Goal: Transaction & Acquisition: Purchase product/service

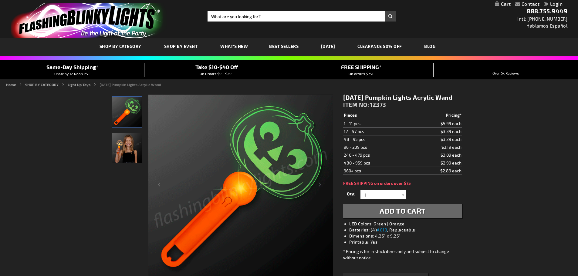
click at [403, 199] on div at bounding box center [403, 194] width 6 height 9
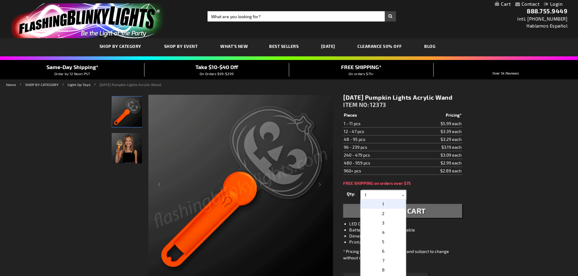
click at [378, 199] on input "1" at bounding box center [384, 194] width 44 height 9
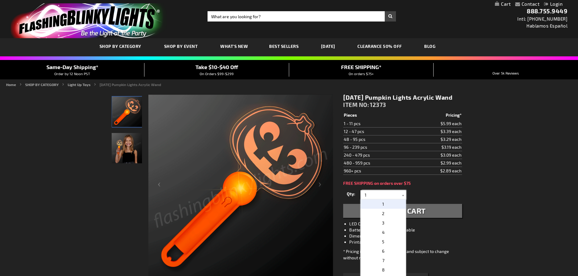
drag, startPoint x: 378, startPoint y: 200, endPoint x: 359, endPoint y: 204, distance: 18.8
click at [359, 201] on div "Qty 1 2 3 4 5 6 7 8 9 10 11 12 24 36 48 60 72 84 96 108 120 132 144 156 168" at bounding box center [402, 195] width 119 height 12
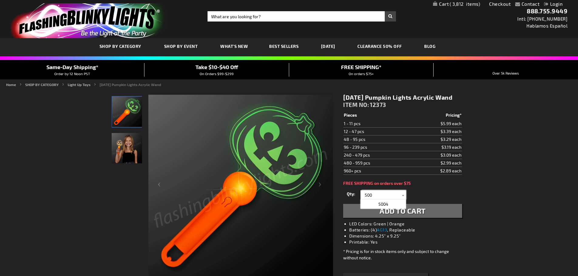
type input "500"
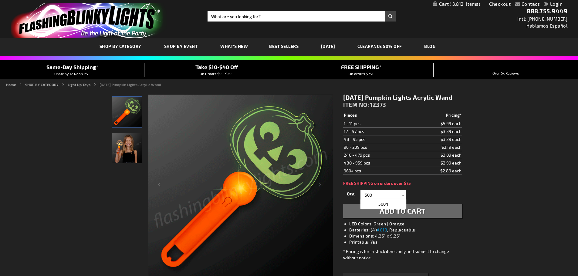
click at [428, 200] on div "Qty 1 2 3 4 5 6 7 8 9 10 11 12 24 36 48 60 72 84 96 108 120 132 144 156 168" at bounding box center [402, 195] width 119 height 12
click at [400, 215] on span "Add to Cart" at bounding box center [402, 210] width 46 height 9
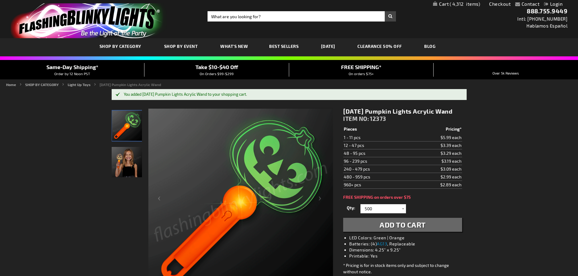
click at [66, 19] on img "store logo" at bounding box center [89, 20] width 156 height 35
